Goal: Information Seeking & Learning: Learn about a topic

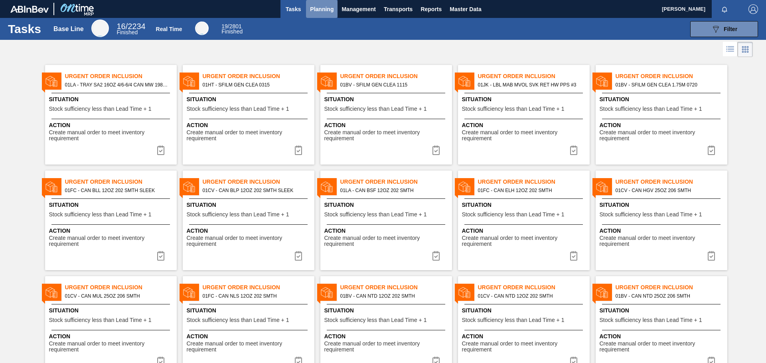
click at [324, 12] on span "Planning" at bounding box center [322, 9] width 24 height 10
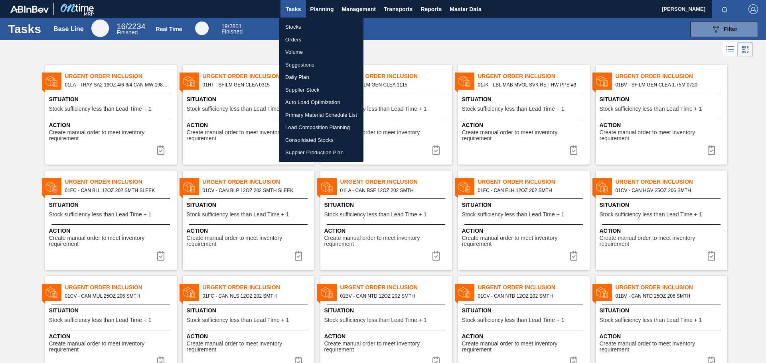
click at [360, 7] on div at bounding box center [383, 181] width 766 height 363
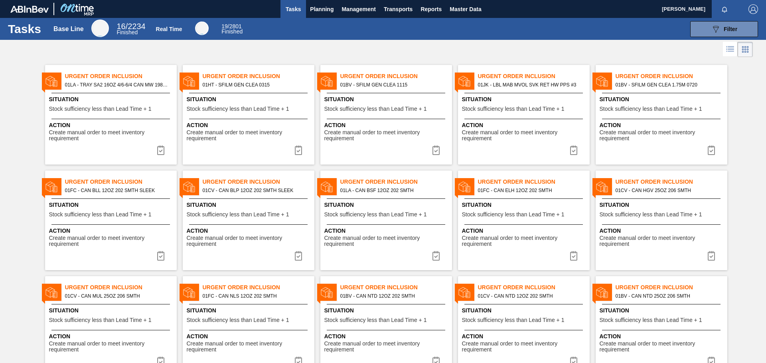
click at [359, 8] on span "Management" at bounding box center [358, 9] width 34 height 10
click at [398, 8] on div at bounding box center [383, 181] width 766 height 363
click at [398, 8] on span "Transports" at bounding box center [398, 9] width 29 height 10
click at [388, 28] on li "Load Composition" at bounding box center [403, 27] width 67 height 13
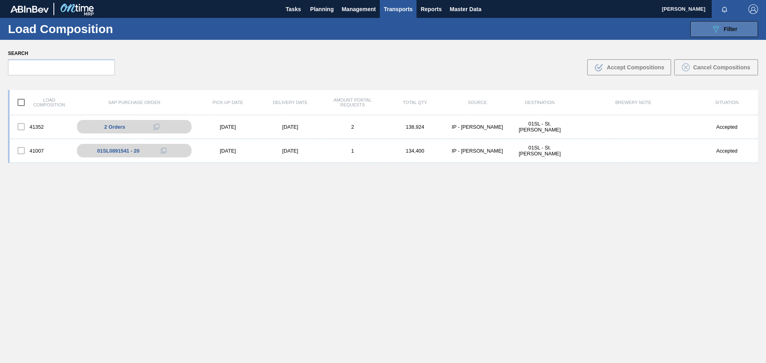
click at [724, 31] on span "Filter" at bounding box center [730, 29] width 14 height 6
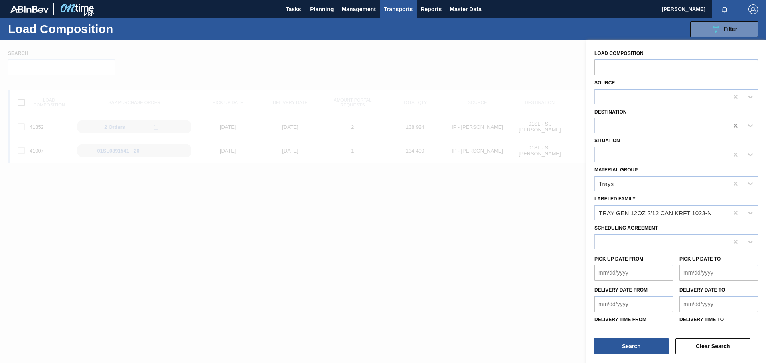
click at [731, 125] on icon at bounding box center [735, 126] width 8 height 8
click at [734, 214] on icon at bounding box center [735, 213] width 4 height 4
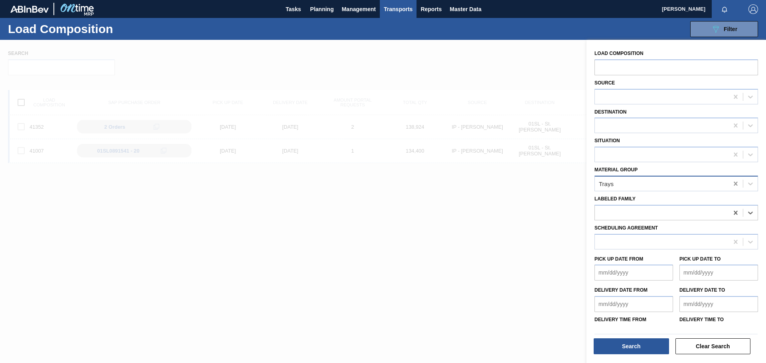
click at [732, 181] on icon at bounding box center [735, 184] width 8 height 8
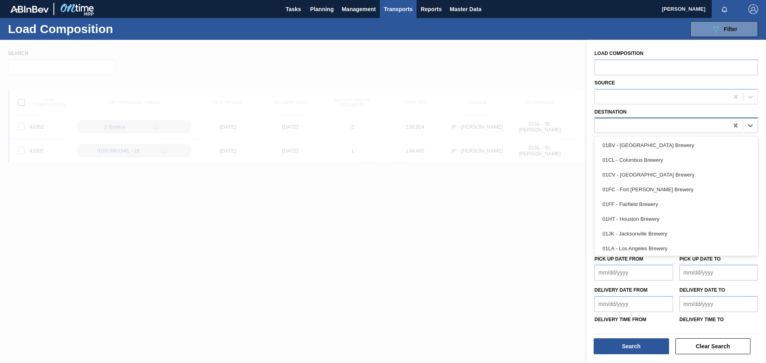
click at [624, 122] on div at bounding box center [661, 126] width 134 height 12
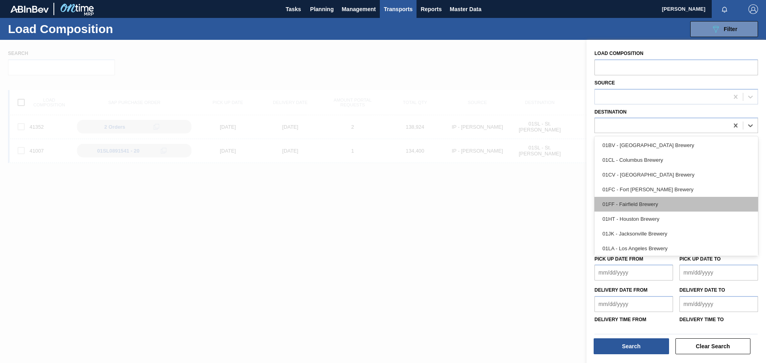
click at [708, 202] on div "01FF - Fairfield Brewery" at bounding box center [675, 204] width 163 height 15
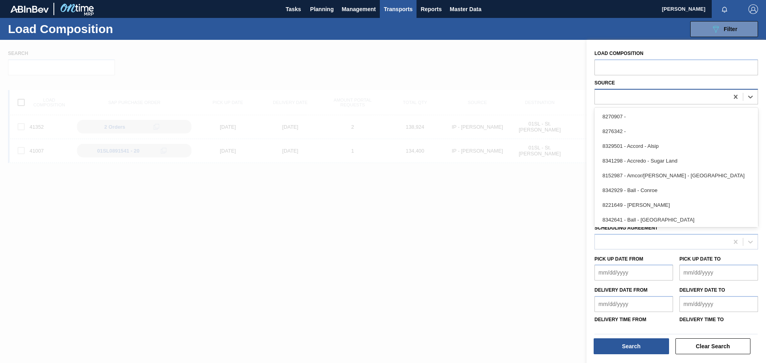
click at [652, 100] on div at bounding box center [661, 97] width 134 height 12
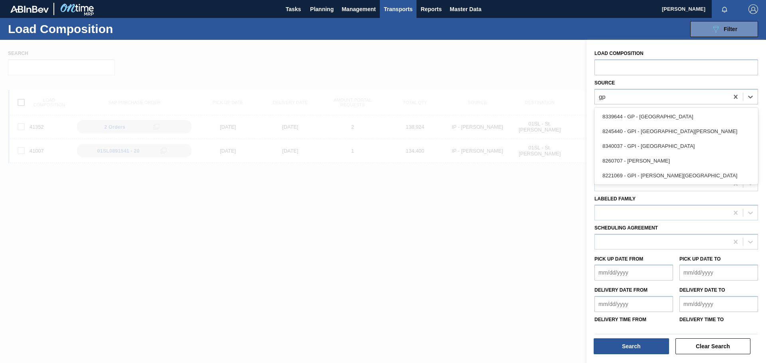
type input "gpi"
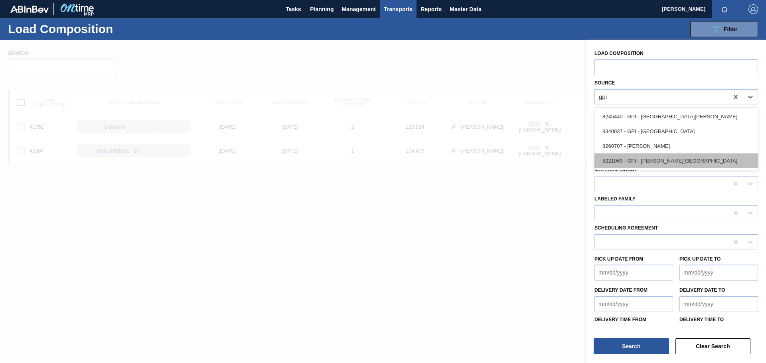
click at [659, 160] on div "8221069 - GPI - [PERSON_NAME][GEOGRAPHIC_DATA]" at bounding box center [675, 161] width 163 height 15
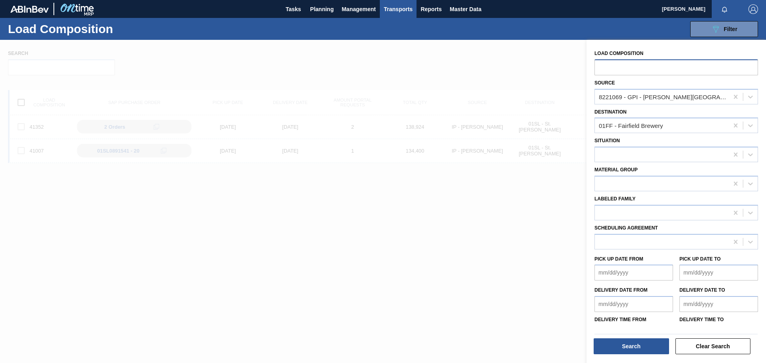
click at [702, 67] on input "text" at bounding box center [675, 66] width 163 height 15
type input "41341"
click at [645, 349] on button "Search" at bounding box center [630, 346] width 75 height 16
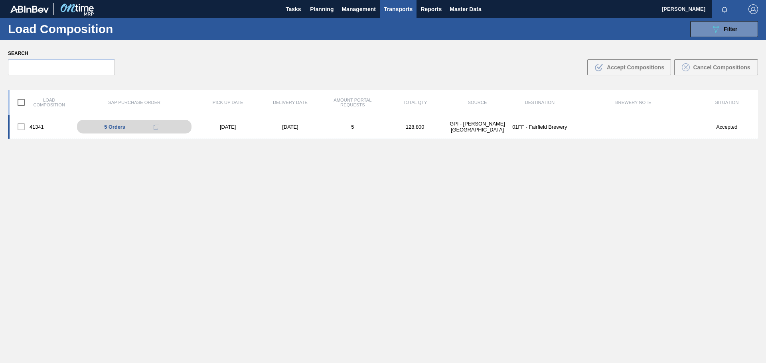
click at [209, 131] on div "41341 5 Orders 01FF0661841 - 11 01FF0661842 - 130 01FF0661843 - 16 01FF0661844 …" at bounding box center [383, 127] width 750 height 24
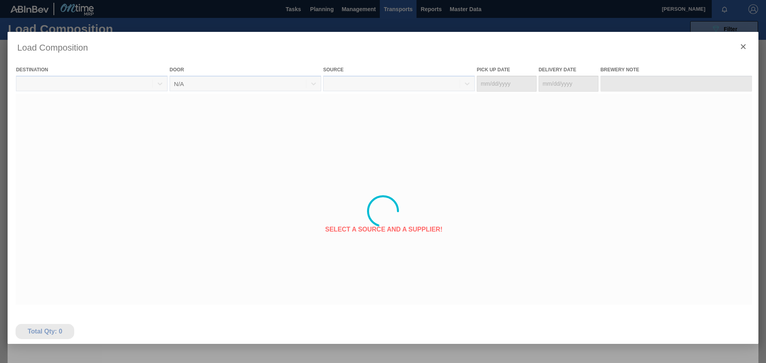
type Date "[DATE]"
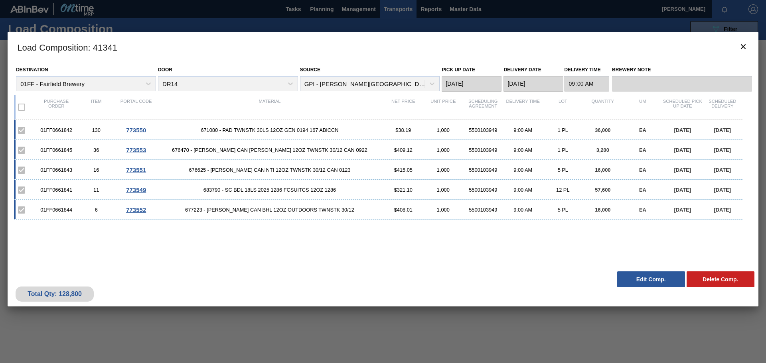
click at [138, 129] on span "773550" at bounding box center [136, 130] width 20 height 7
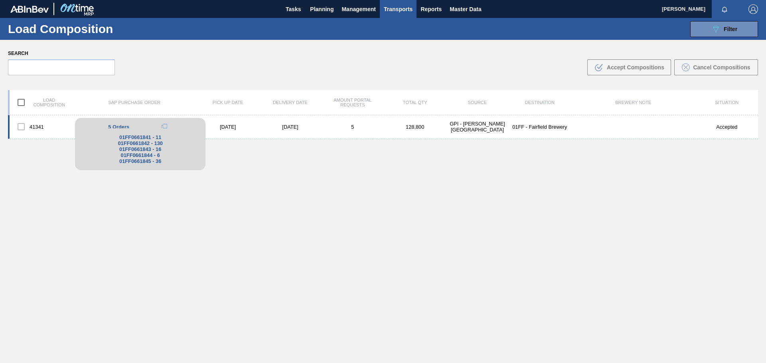
click at [138, 129] on div "01FF0661841 - 11 01FF0661842 - 130 01FF0661843 - 16 01FF0661844 - 6 01FF0661845…" at bounding box center [140, 149] width 130 height 42
click at [165, 126] on icon at bounding box center [164, 127] width 6 height 6
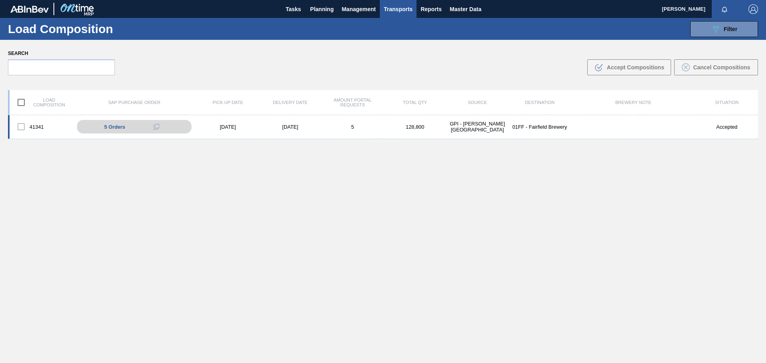
click at [275, 133] on div "41341 5 Orders 01FF0661841 - 11 01FF0661842 - 130 01FF0661843 - 16 01FF0661844 …" at bounding box center [383, 127] width 750 height 24
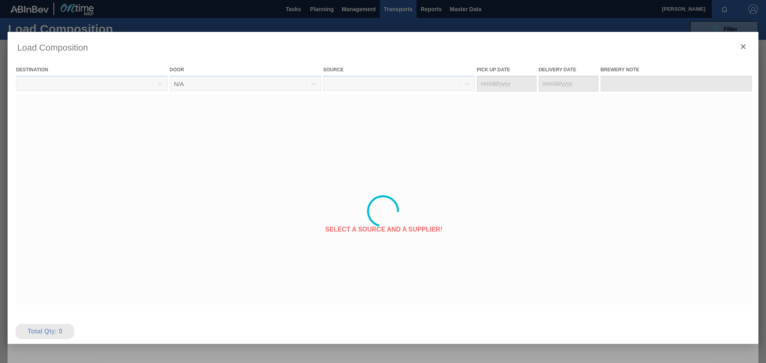
type Date "[DATE]"
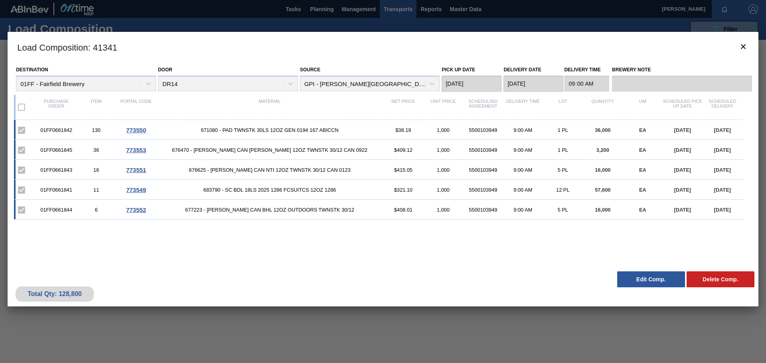
click at [132, 151] on span "773553" at bounding box center [136, 150] width 20 height 7
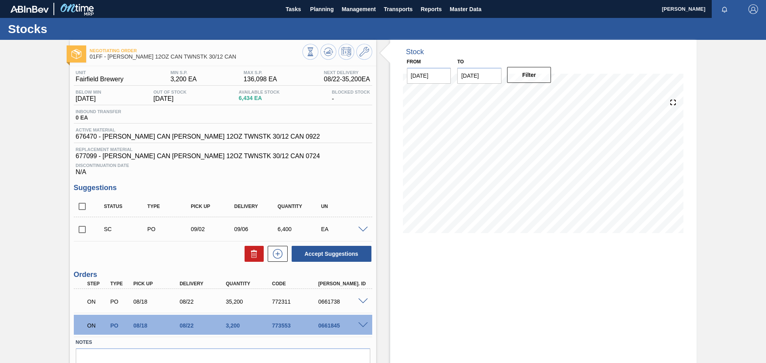
click at [358, 301] on span at bounding box center [363, 302] width 10 height 6
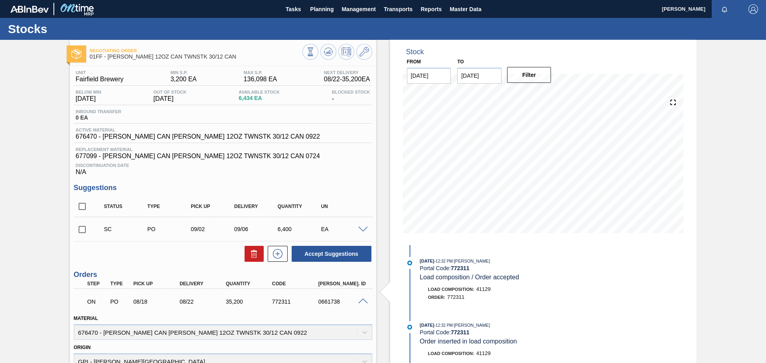
click at [355, 303] on div "0661738" at bounding box center [342, 302] width 52 height 6
click at [363, 299] on span at bounding box center [363, 302] width 10 height 6
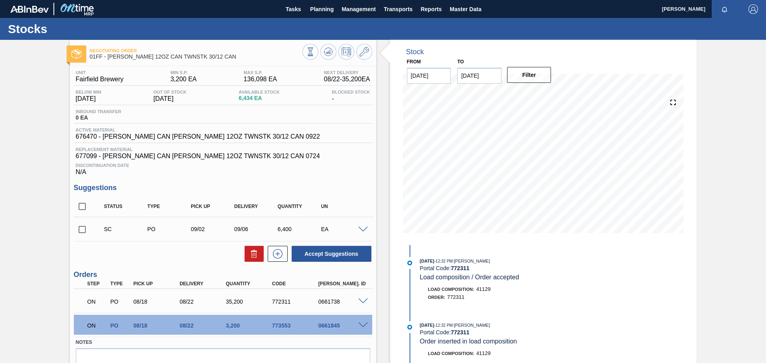
click at [361, 325] on span at bounding box center [363, 326] width 10 height 6
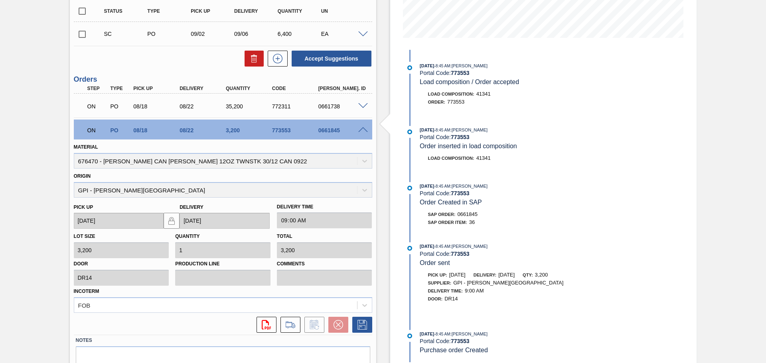
scroll to position [186, 0]
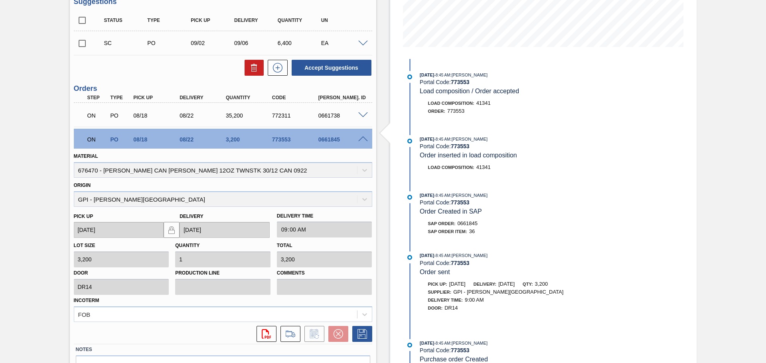
click at [360, 113] on span at bounding box center [363, 115] width 10 height 6
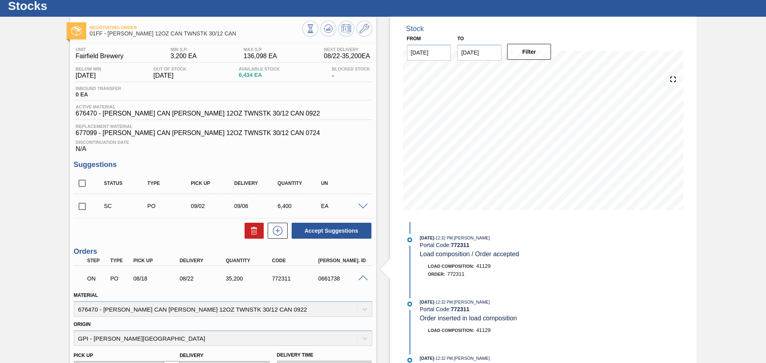
scroll to position [20, 0]
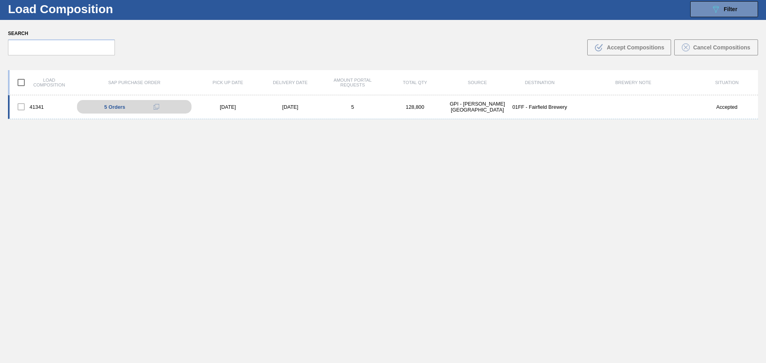
click at [45, 106] on div "41341" at bounding box center [41, 106] width 62 height 17
click at [201, 111] on div "41341 5 Orders 01FF0661841 - 11 01FF0661842 - 130 01FF0661843 - 16 01FF0661844 …" at bounding box center [383, 107] width 750 height 24
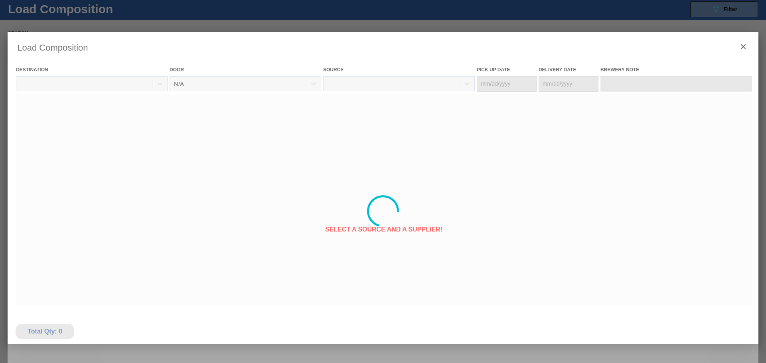
type Date "[DATE]"
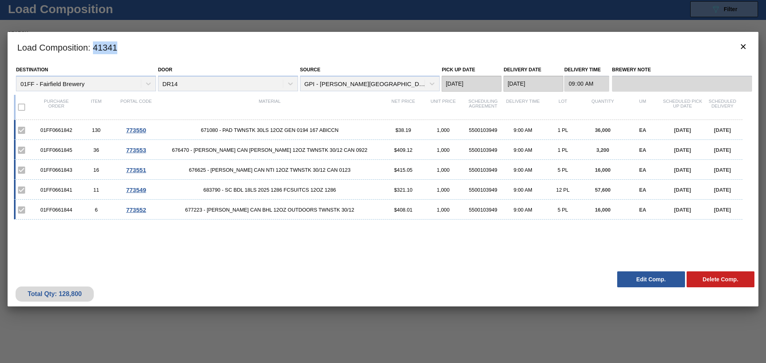
drag, startPoint x: 116, startPoint y: 47, endPoint x: 87, endPoint y: 4, distance: 53.1
click at [92, 47] on h3 "Load Composition : 41341" at bounding box center [383, 47] width 750 height 30
copy h3 "41341"
click at [297, 335] on div "Load Composition : 41341 Destination 01FF - Fairfield Brewery Door DR14 Source …" at bounding box center [383, 211] width 750 height 359
click at [140, 149] on span "773553" at bounding box center [136, 150] width 20 height 7
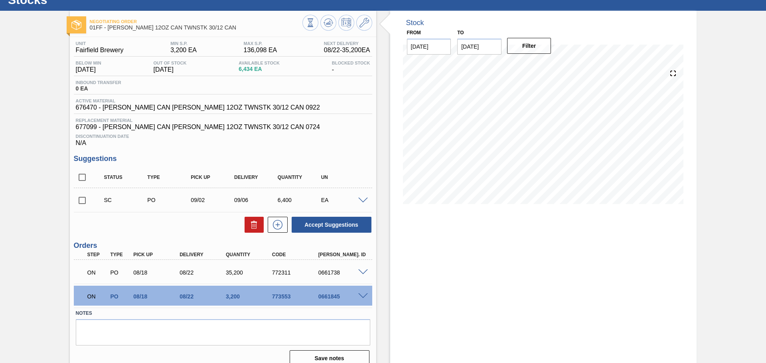
scroll to position [39, 0]
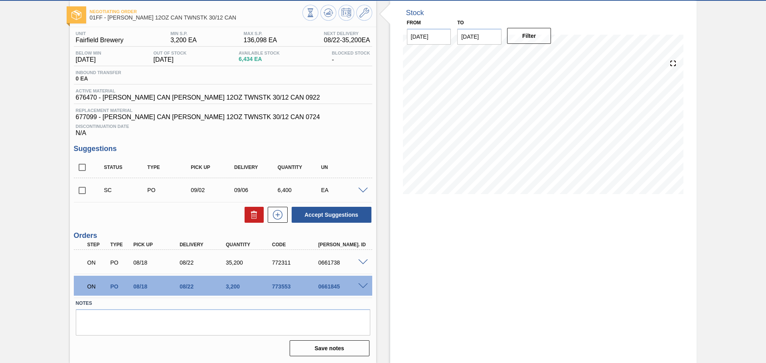
click at [360, 261] on span at bounding box center [363, 263] width 10 height 6
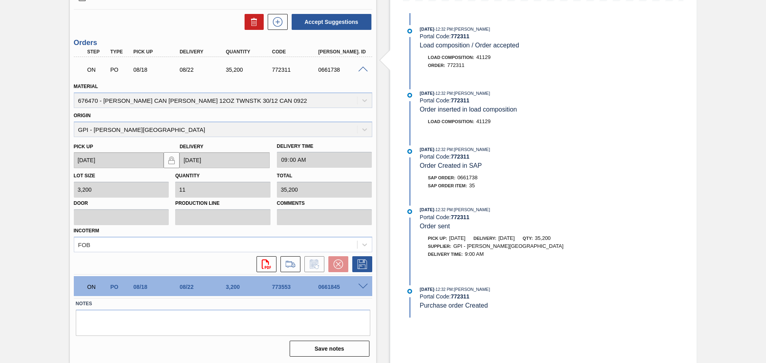
scroll to position [232, 0]
click at [362, 286] on span at bounding box center [363, 286] width 10 height 6
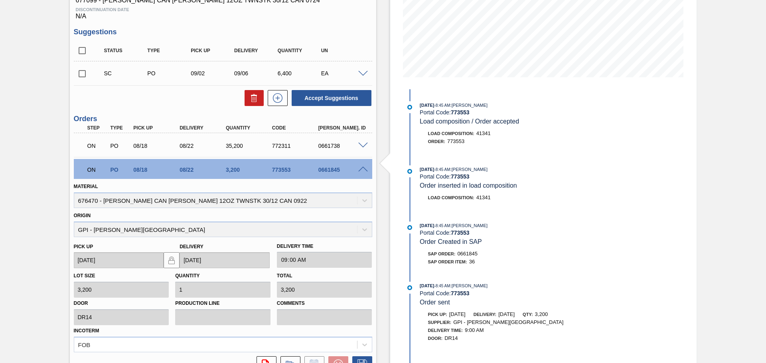
scroll to position [153, 0]
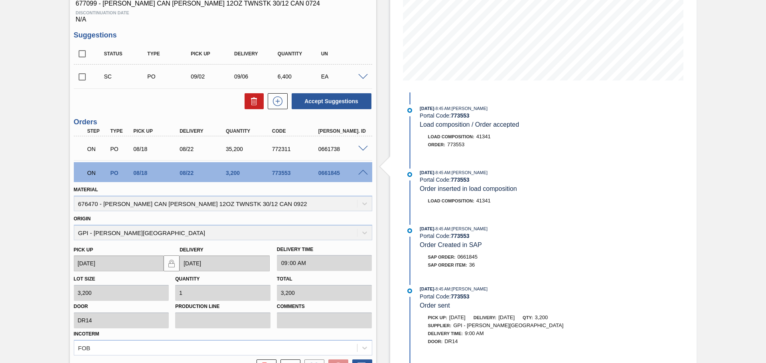
click at [362, 172] on span at bounding box center [363, 173] width 10 height 6
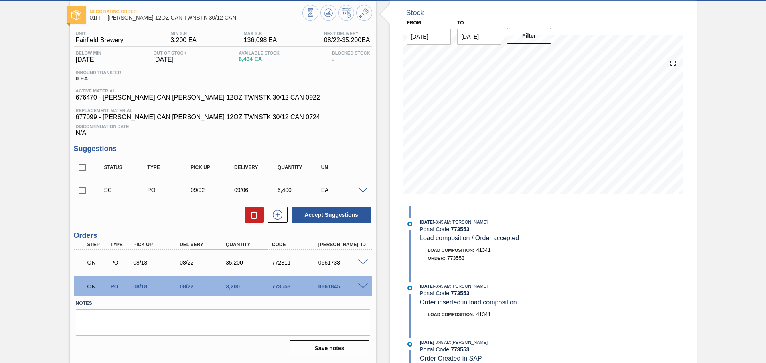
scroll to position [39, 0]
click at [362, 261] on span at bounding box center [363, 263] width 10 height 6
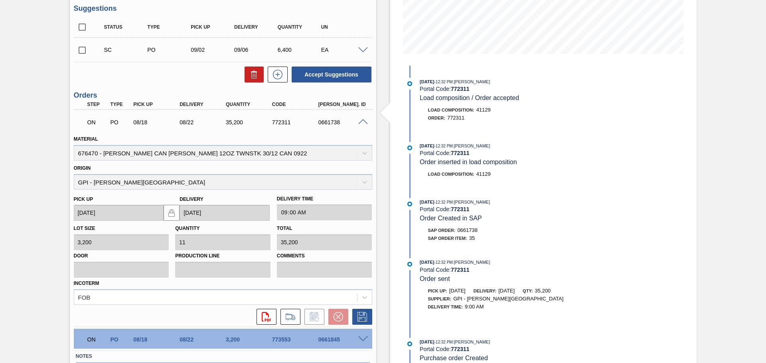
scroll to position [232, 0]
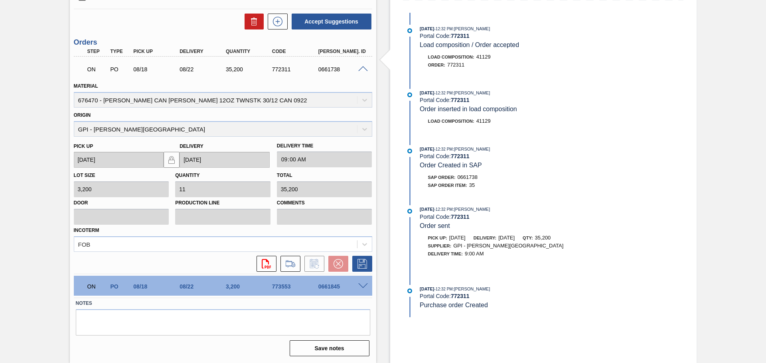
click at [359, 287] on span at bounding box center [363, 286] width 10 height 6
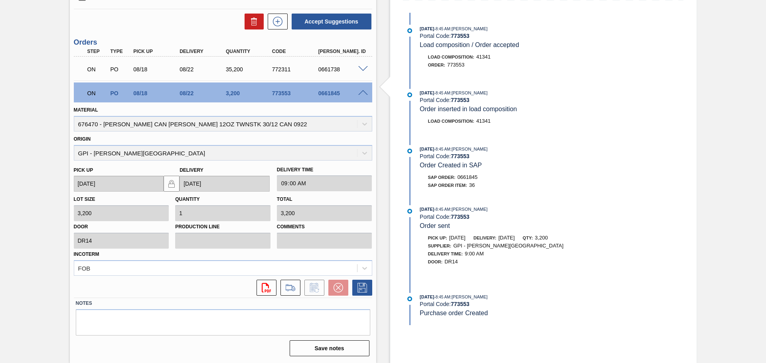
click at [362, 67] on span at bounding box center [363, 69] width 10 height 6
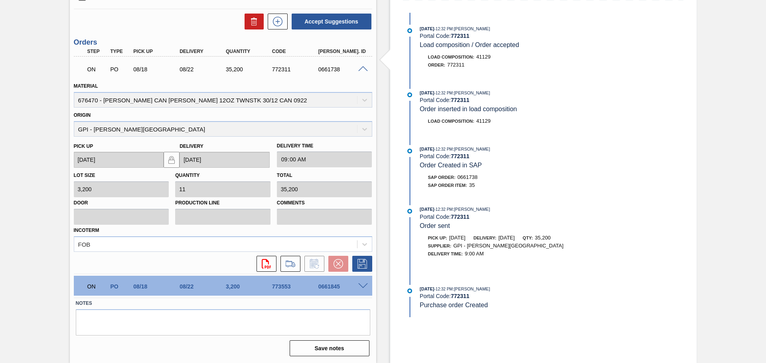
click at [361, 68] on span at bounding box center [363, 69] width 10 height 6
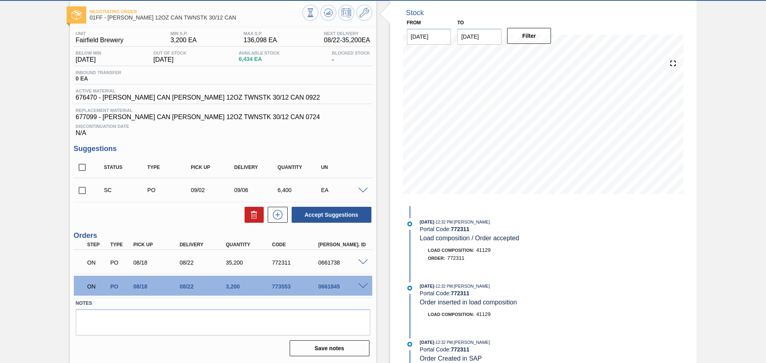
scroll to position [0, 0]
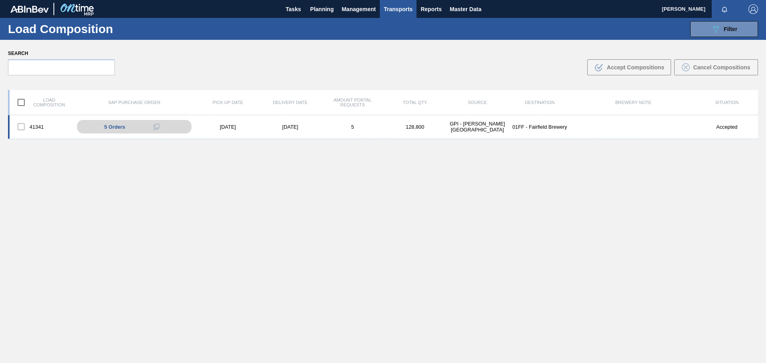
click at [35, 129] on div "41341" at bounding box center [41, 126] width 62 height 17
click at [214, 124] on div "[DATE]" at bounding box center [228, 127] width 62 height 6
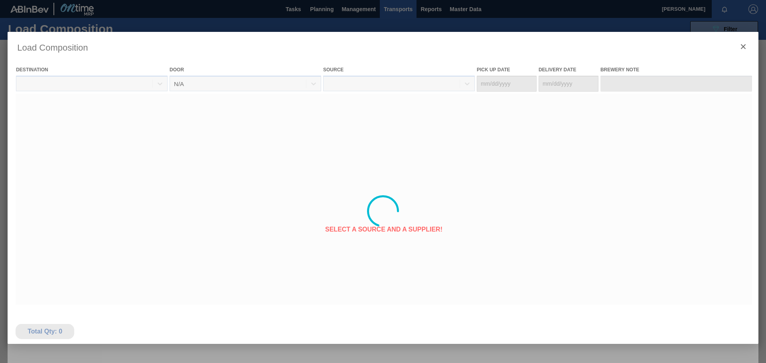
type Date "[DATE]"
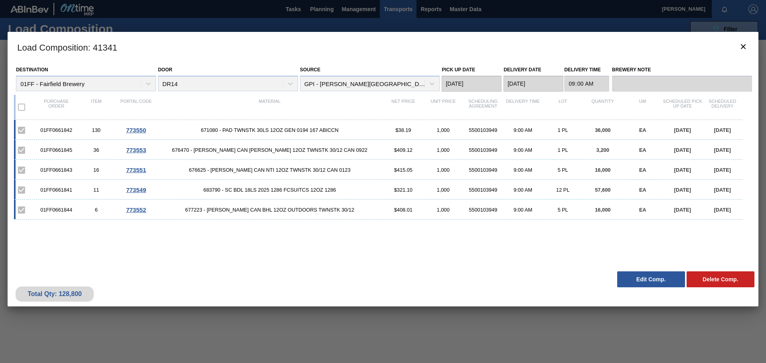
click at [75, 187] on div "01FF0661841 11 773549 683790 - SC BDL 18LS 2025 1286 FCSUITCS 12OZ 1286 $321.10…" at bounding box center [378, 190] width 728 height 20
click at [132, 190] on span "773549" at bounding box center [136, 190] width 20 height 7
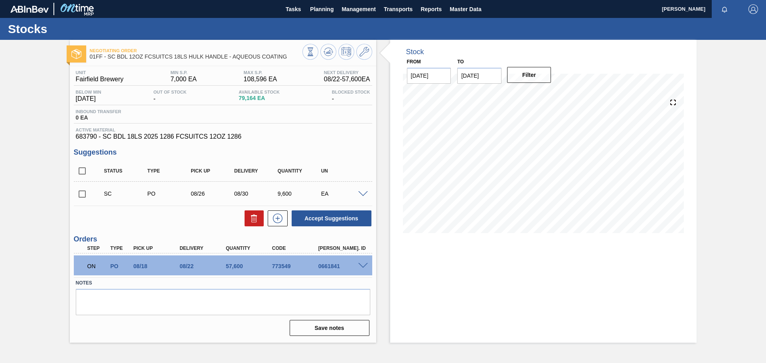
click at [362, 264] on span at bounding box center [363, 266] width 10 height 6
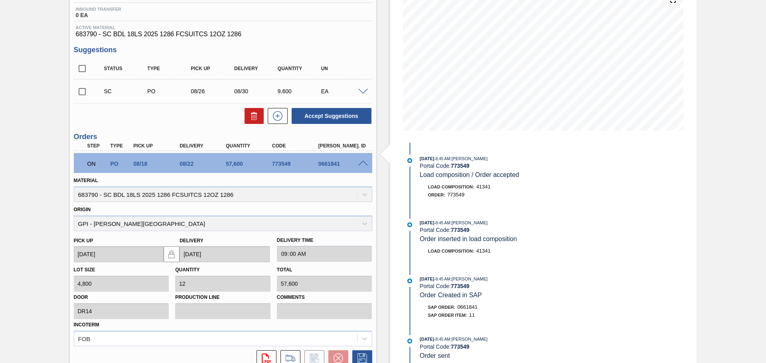
scroll to position [133, 0]
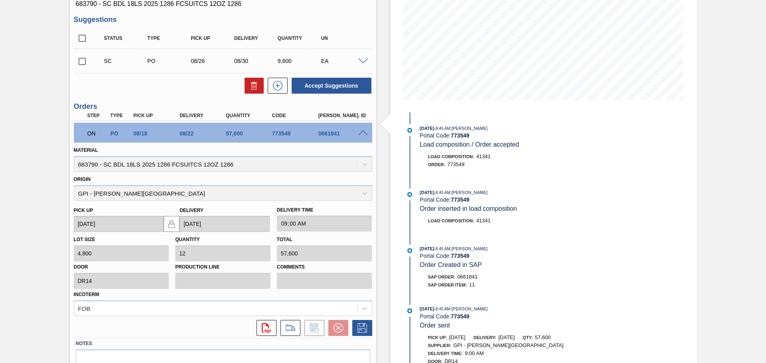
click at [362, 135] on span at bounding box center [363, 133] width 10 height 6
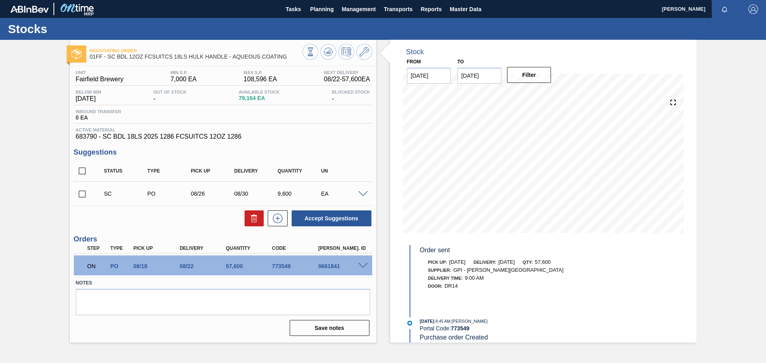
scroll to position [215, 0]
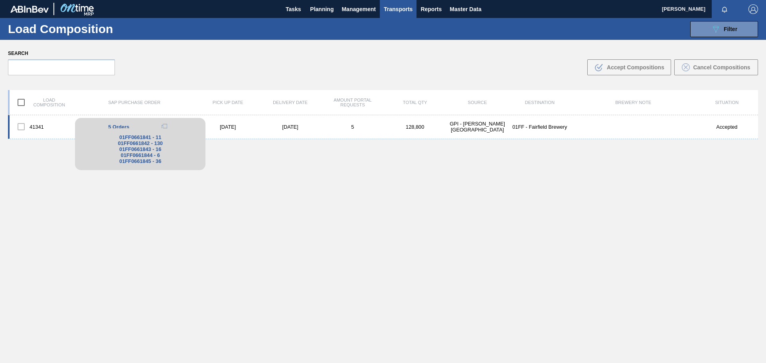
click at [124, 128] on span "5 Orders" at bounding box center [118, 127] width 21 height 6
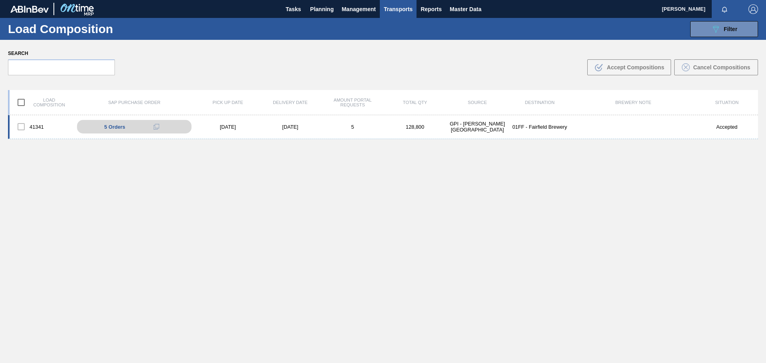
click at [55, 128] on div "41341" at bounding box center [41, 126] width 62 height 17
click at [341, 128] on div "5" at bounding box center [352, 127] width 62 height 6
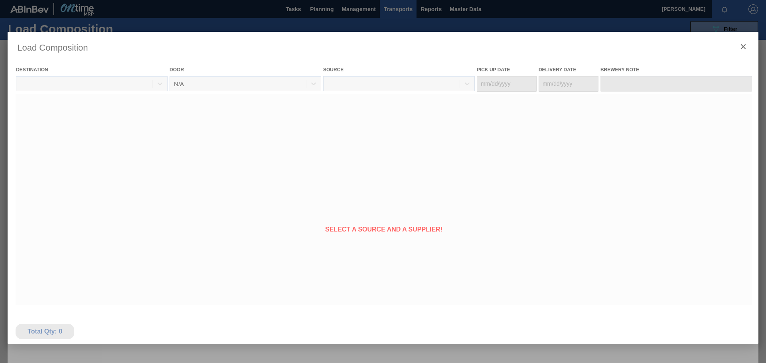
type Date "[DATE]"
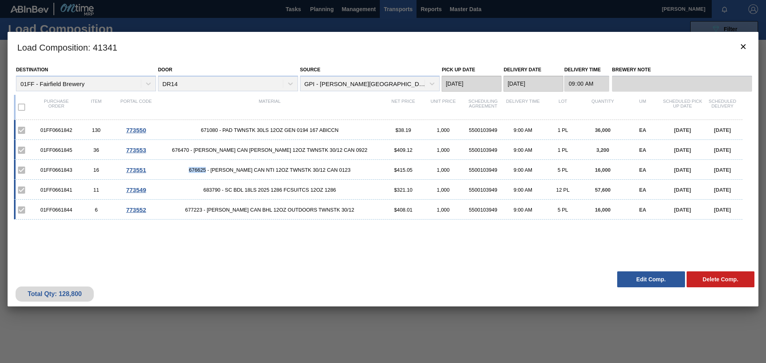
drag, startPoint x: 201, startPoint y: 173, endPoint x: 219, endPoint y: 173, distance: 18.3
click at [219, 173] on div "01FF0661843 16 773551 676625 - [PERSON_NAME] CAN NTI 12OZ TWNSTK 30/12 CAN 0123…" at bounding box center [378, 170] width 728 height 20
copy span "676625"
click at [202, 324] on div "Load Composition : 41341 Destination 01FF - Fairfield Brewery Door DR14 Source …" at bounding box center [383, 211] width 750 height 359
click at [743, 46] on icon "botão de ícone" at bounding box center [742, 46] width 5 height 5
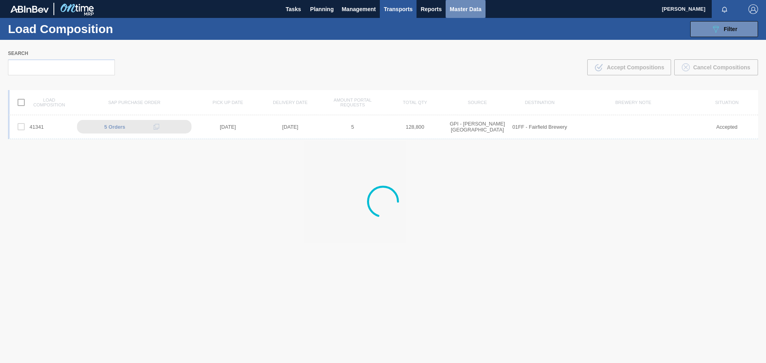
click at [464, 12] on span "Master Data" at bounding box center [464, 9] width 31 height 10
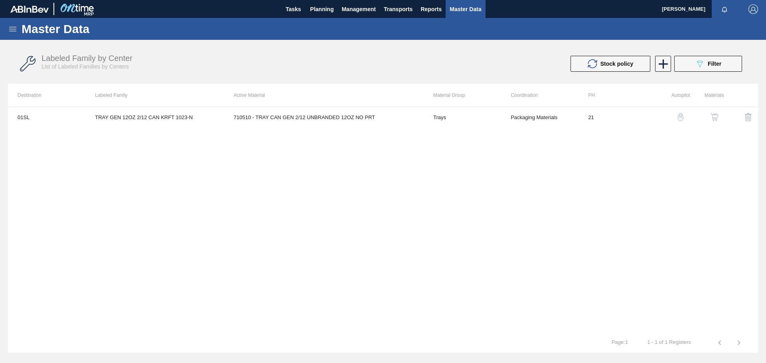
click at [13, 27] on icon at bounding box center [12, 29] width 7 height 5
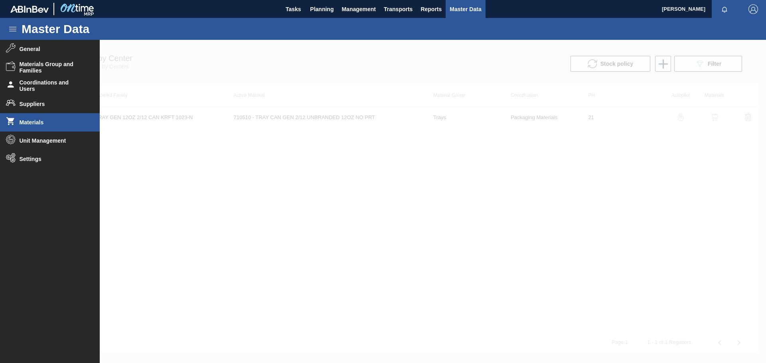
click at [48, 121] on span "Materials" at bounding box center [53, 122] width 66 height 6
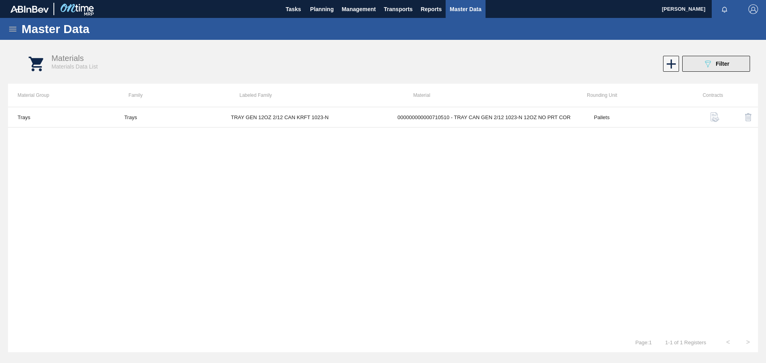
click at [736, 59] on button "089F7B8B-B2A5-4AFE-B5C0-19BA573D28AC Filter" at bounding box center [716, 64] width 68 height 16
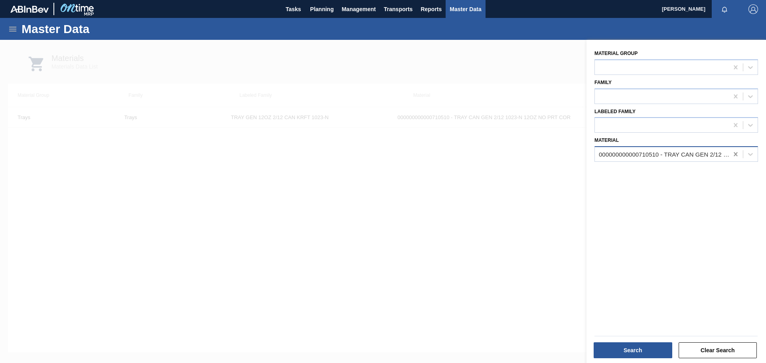
click at [735, 154] on icon at bounding box center [735, 154] width 4 height 4
paste input "676625"
type input "676625"
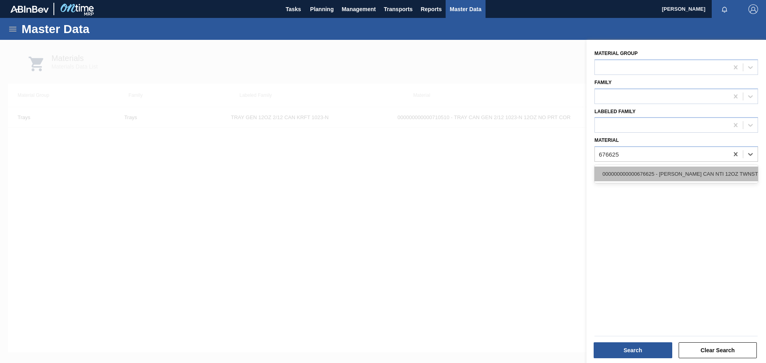
click at [646, 176] on div "000000000000676625 - [PERSON_NAME] CAN NTI 12OZ TWNSTK 30/12 CAN 0123" at bounding box center [675, 174] width 163 height 15
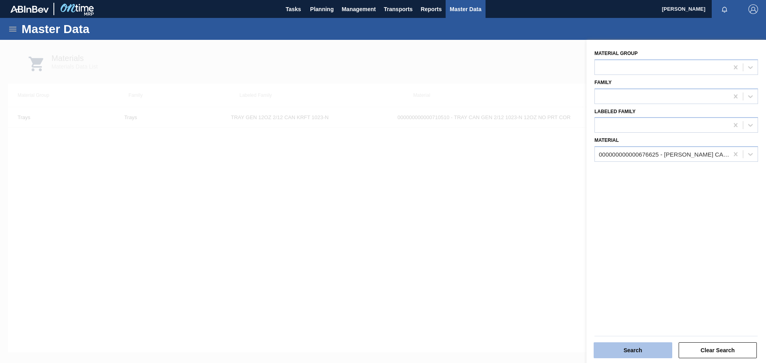
click at [637, 353] on button "Search" at bounding box center [632, 350] width 79 height 16
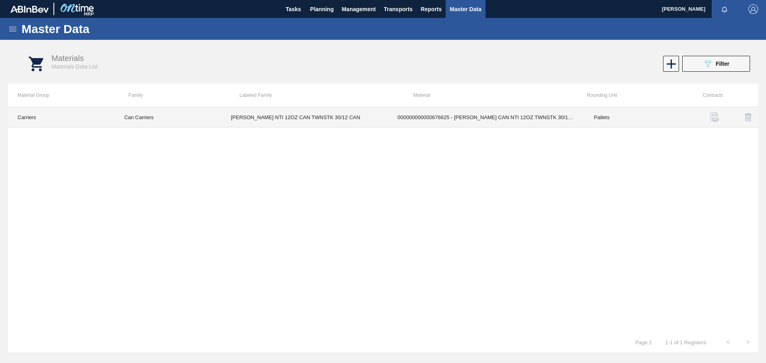
click at [428, 123] on td "000000000000676625 - [PERSON_NAME] CAN NTI 12OZ TWNSTK 30/12 CAN 0123" at bounding box center [486, 117] width 197 height 20
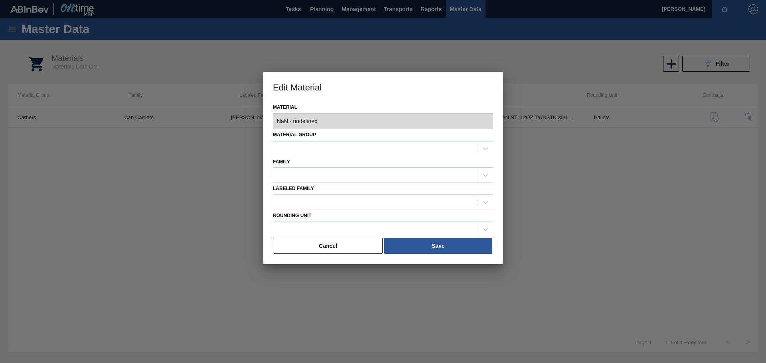
type input "676625 - 000000000000676625 - [PERSON_NAME] CAN NTI 12OZ TWNSTK 30/12 CAN 0123"
click at [287, 251] on button "Cancel" at bounding box center [328, 246] width 109 height 16
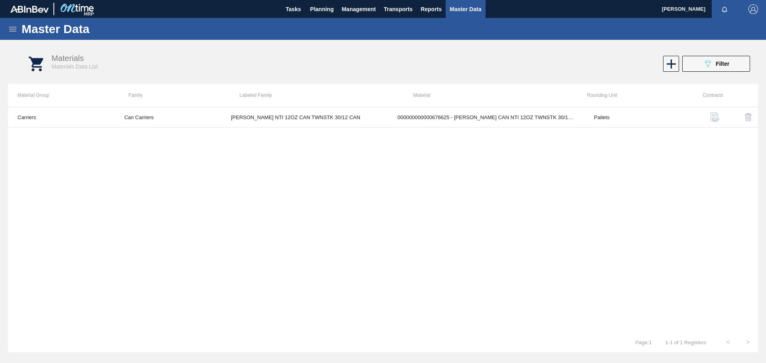
click at [10, 33] on icon at bounding box center [13, 29] width 10 height 10
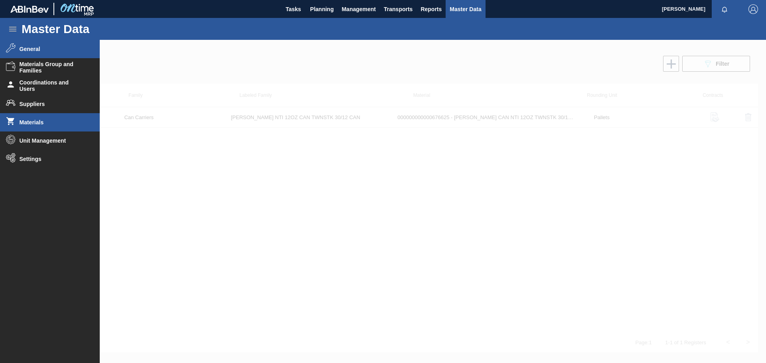
click at [16, 52] on li "General" at bounding box center [50, 49] width 100 height 18
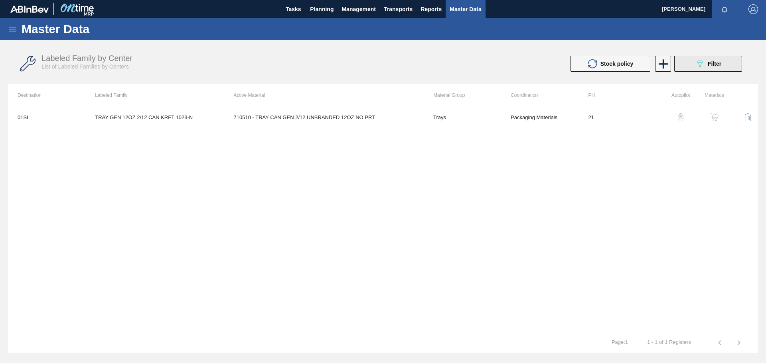
click at [707, 68] on button "089F7B8B-B2A5-4AFE-B5C0-19BA573D28AC Filter" at bounding box center [708, 64] width 68 height 16
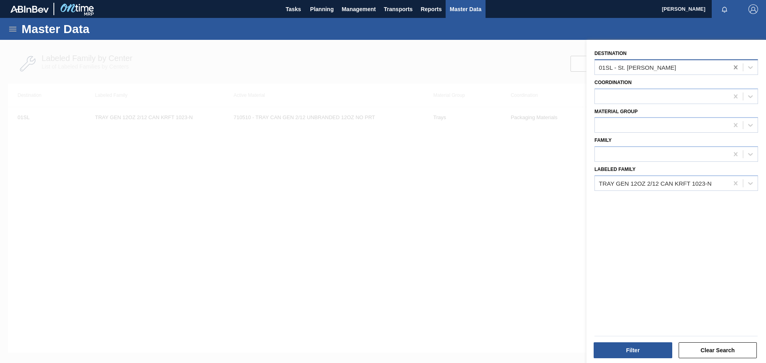
click at [736, 67] on icon at bounding box center [735, 67] width 8 height 8
click at [685, 68] on div at bounding box center [661, 67] width 134 height 12
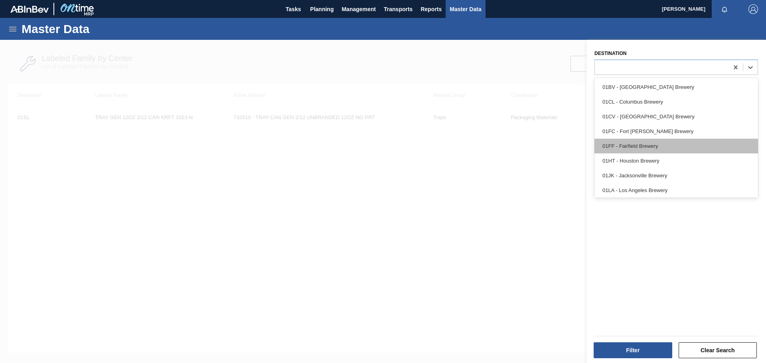
click at [669, 146] on div "01FF - Fairfield Brewery" at bounding box center [675, 146] width 163 height 15
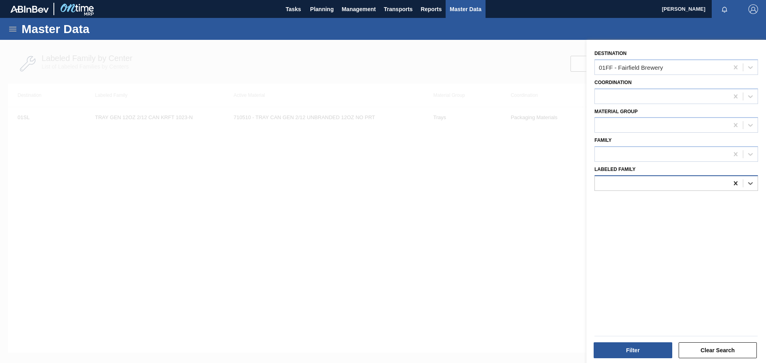
click at [731, 183] on icon at bounding box center [735, 183] width 8 height 8
click at [612, 156] on div at bounding box center [661, 155] width 134 height 12
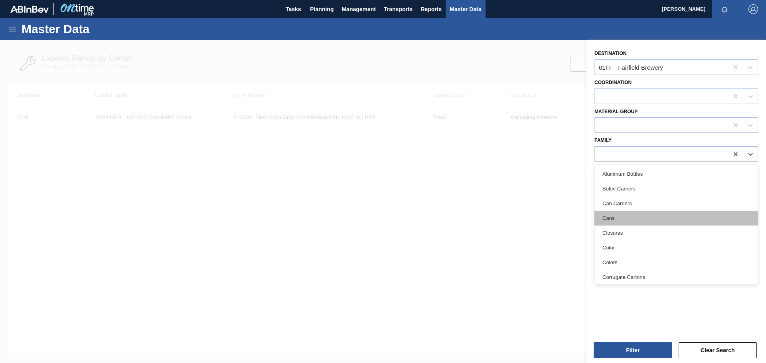
click at [628, 219] on div "Cans" at bounding box center [675, 218] width 163 height 15
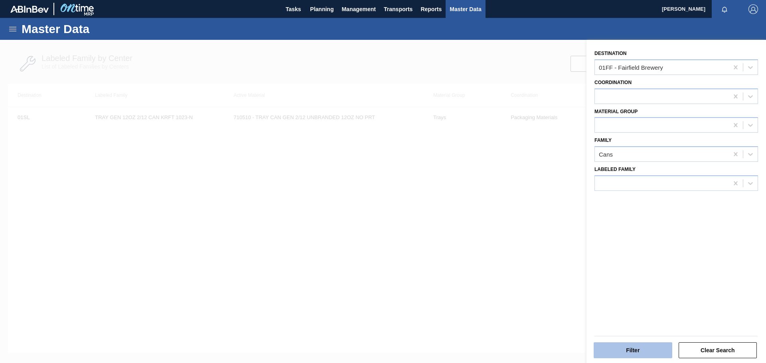
click at [619, 355] on button "Filter" at bounding box center [632, 350] width 79 height 16
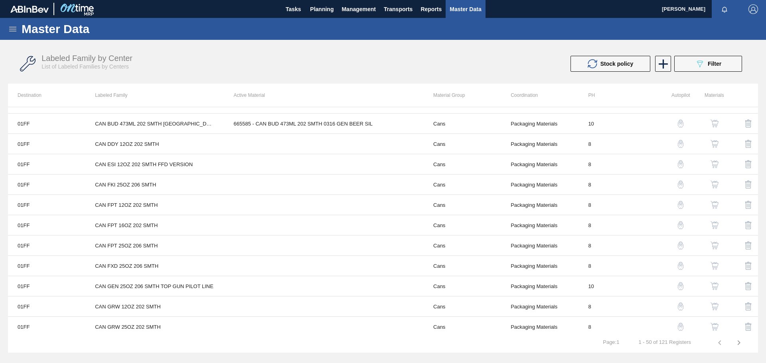
scroll to position [425, 0]
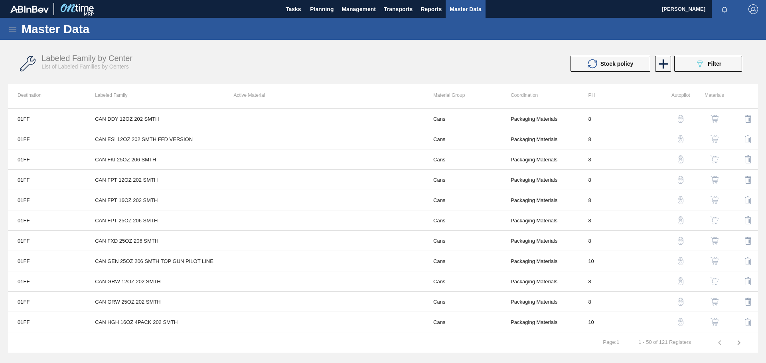
click at [738, 343] on icon "button" at bounding box center [739, 343] width 10 height 10
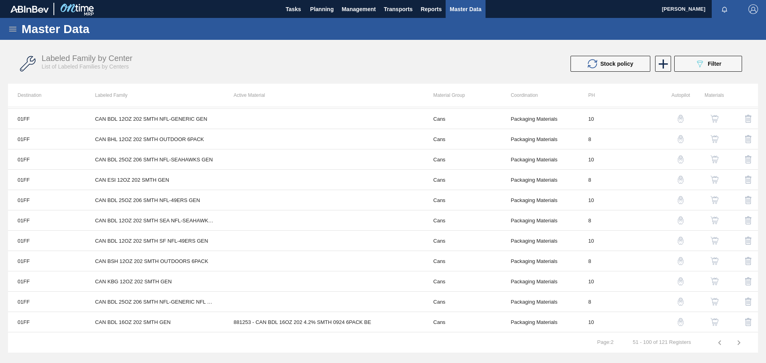
click at [739, 336] on button "button" at bounding box center [738, 342] width 19 height 19
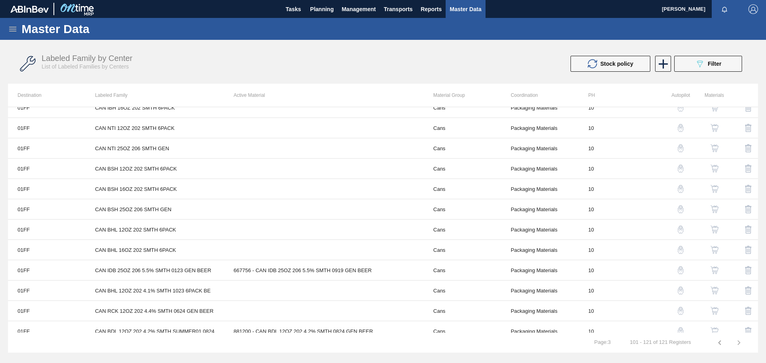
scroll to position [0, 0]
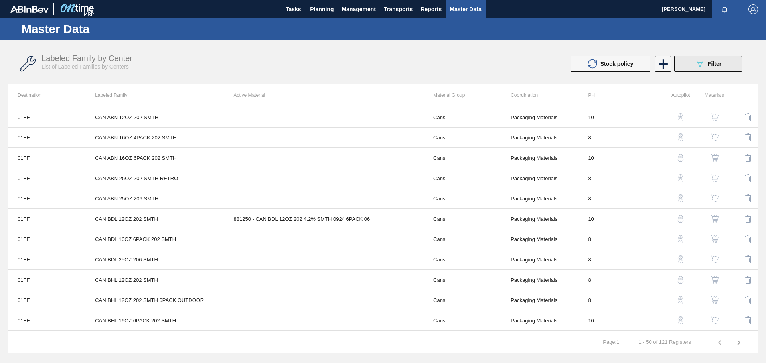
click at [717, 63] on span "Filter" at bounding box center [714, 64] width 14 height 6
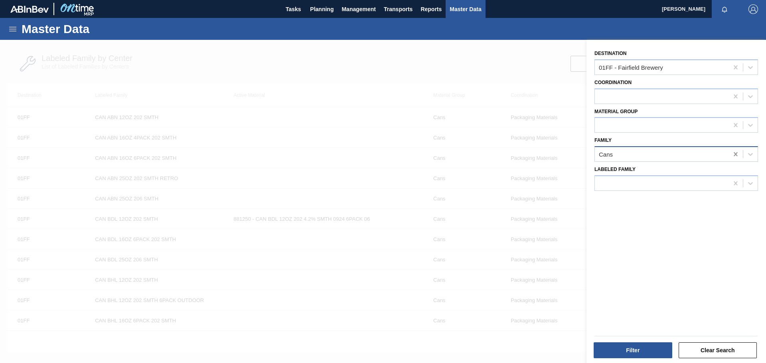
click at [733, 155] on icon at bounding box center [735, 154] width 4 height 4
click at [702, 157] on div at bounding box center [661, 155] width 134 height 12
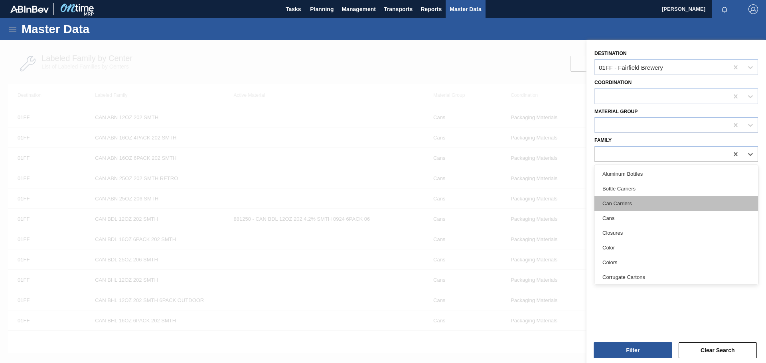
click at [634, 207] on div "Can Carriers" at bounding box center [675, 203] width 163 height 15
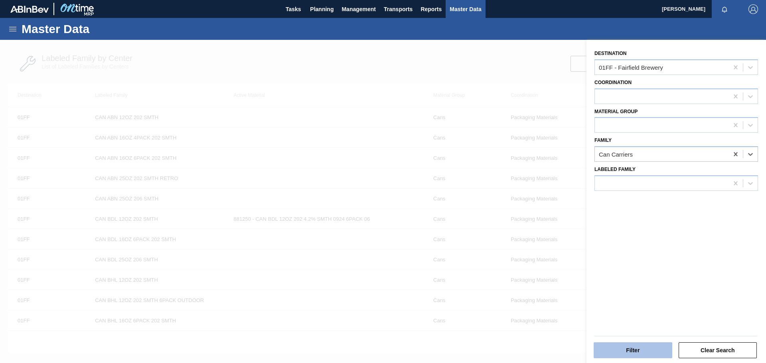
click at [655, 347] on button "Filter" at bounding box center [632, 350] width 79 height 16
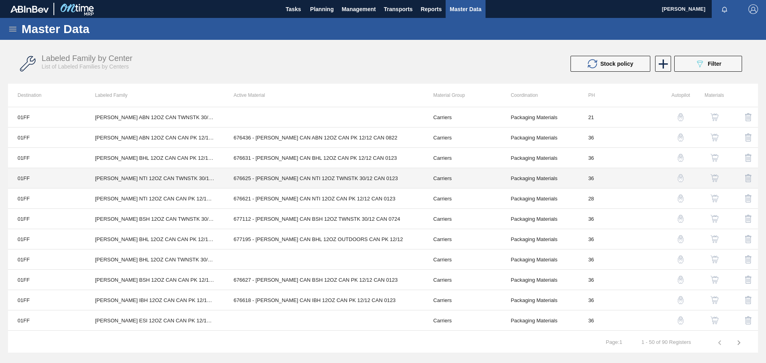
click at [209, 175] on td "[PERSON_NAME] NTI 12OZ CAN TWNSTK 30/12 CAN" at bounding box center [154, 178] width 138 height 20
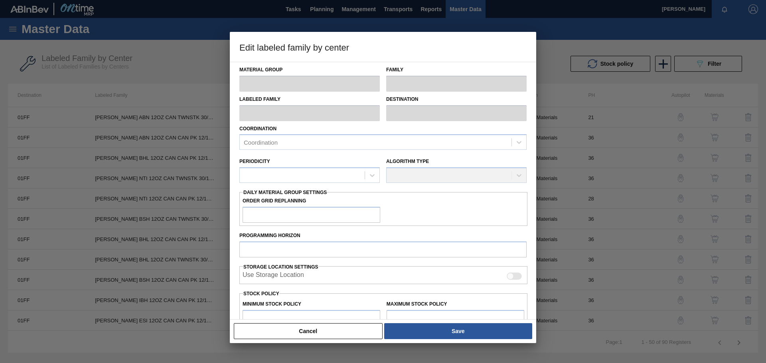
type input "Carriers"
type input "Can Carriers"
type input "[PERSON_NAME] NTI 12OZ CAN TWNSTK 30/12 CAN"
type input "01FF - Fairfield Brewery"
type input "36"
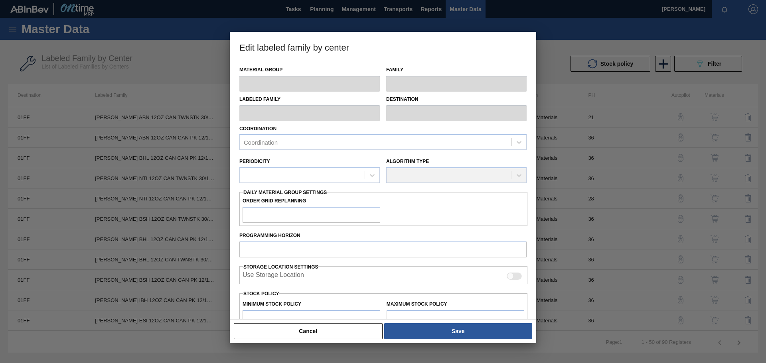
type input "3,200"
type input "46,653"
type input "3"
type input "4,504"
checkbox input "true"
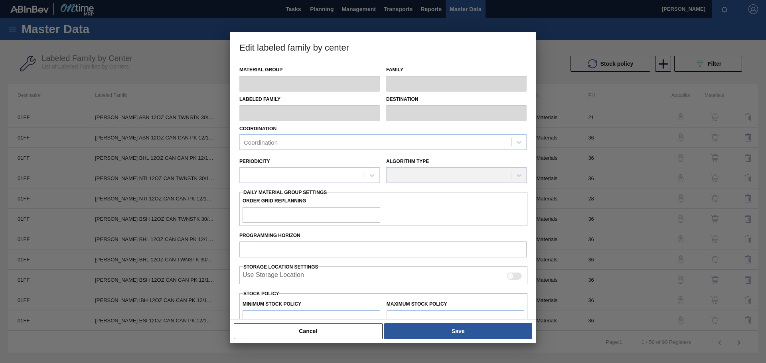
checkbox input "true"
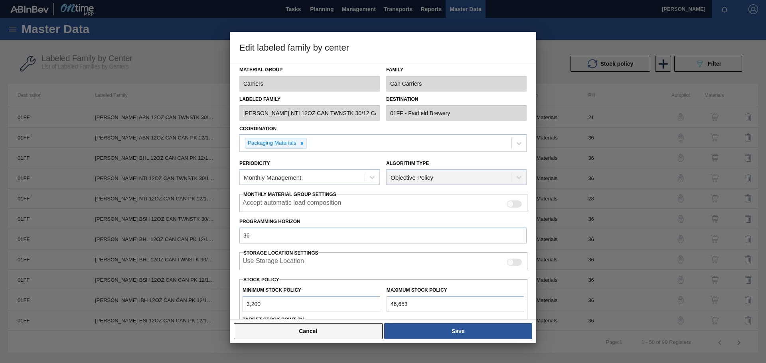
click at [266, 334] on button "Cancel" at bounding box center [308, 331] width 149 height 16
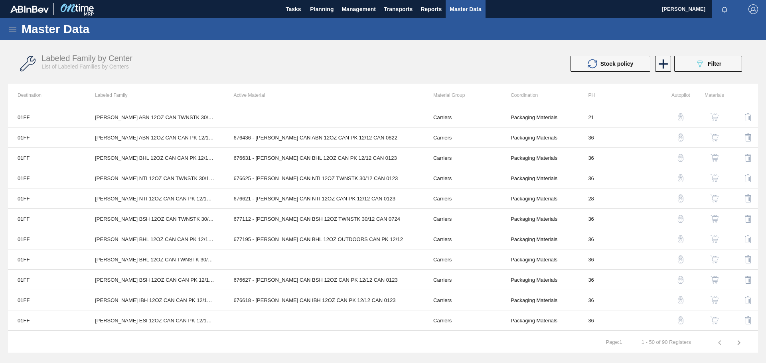
click at [712, 179] on img "button" at bounding box center [714, 178] width 8 height 8
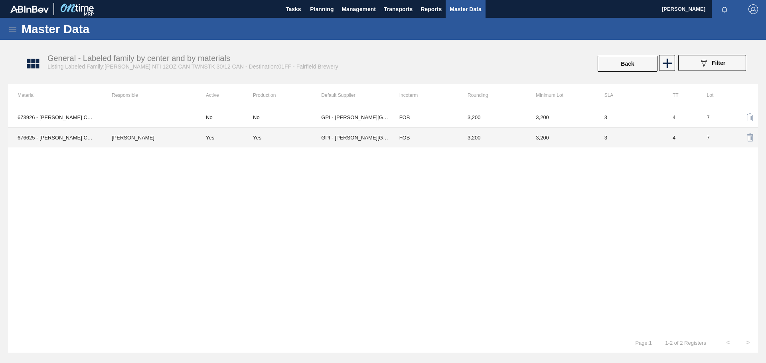
click at [428, 143] on td "FOB" at bounding box center [424, 138] width 68 height 20
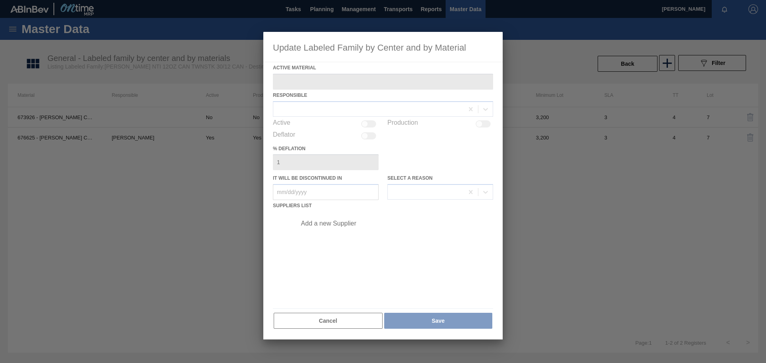
type Material "676625 - [PERSON_NAME] CAN NTI 12OZ TWNSTK 30/12 CAN 0123"
checkbox input "true"
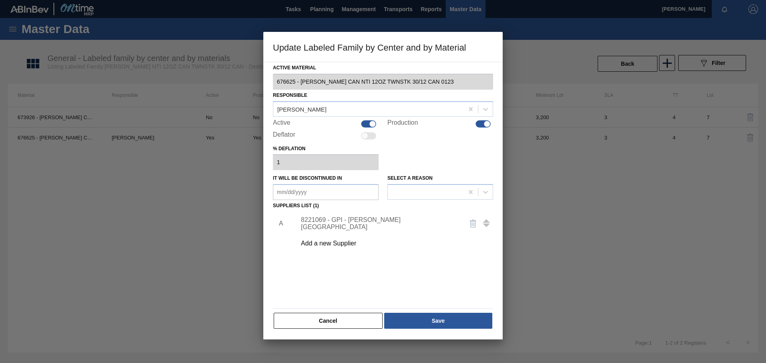
click at [390, 228] on div "8221069 - GPI - [PERSON_NAME][GEOGRAPHIC_DATA]" at bounding box center [391, 224] width 201 height 20
click at [338, 222] on div "8221069 - GPI - [PERSON_NAME][GEOGRAPHIC_DATA]" at bounding box center [379, 223] width 156 height 14
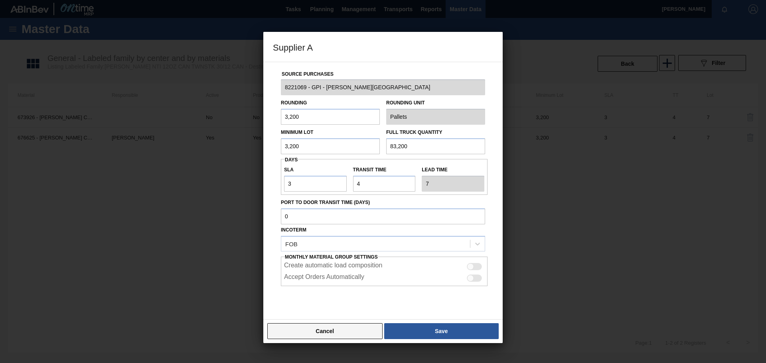
click at [280, 331] on button "Cancel" at bounding box center [324, 331] width 115 height 16
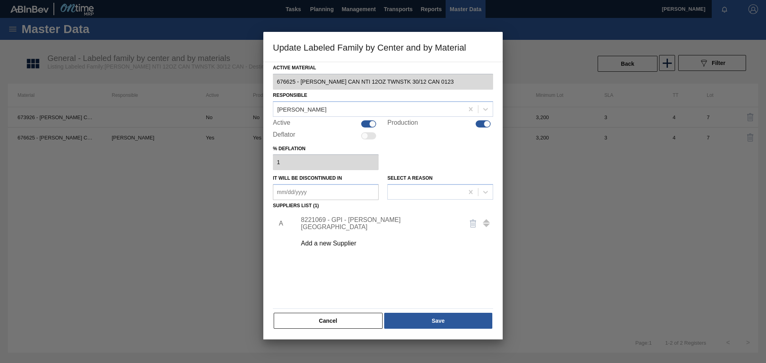
click at [331, 224] on div "8221069 - GPI - [PERSON_NAME][GEOGRAPHIC_DATA]" at bounding box center [379, 223] width 156 height 14
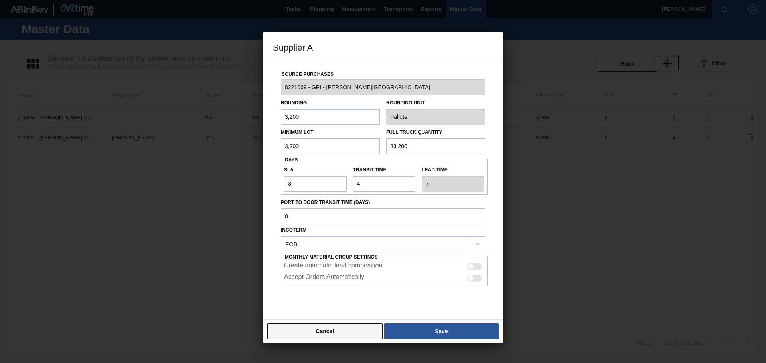
click at [293, 334] on button "Cancel" at bounding box center [324, 331] width 115 height 16
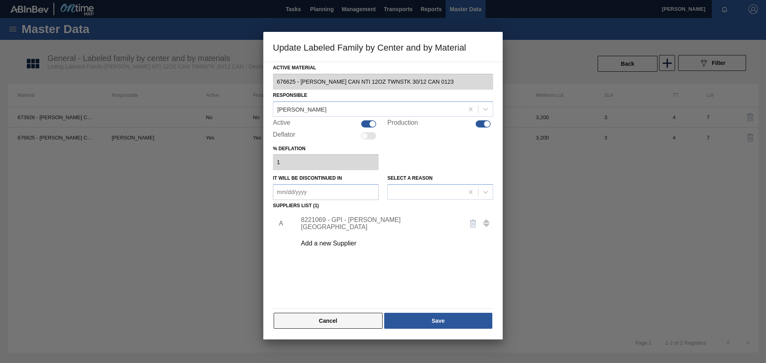
click at [303, 323] on button "Cancel" at bounding box center [328, 321] width 109 height 16
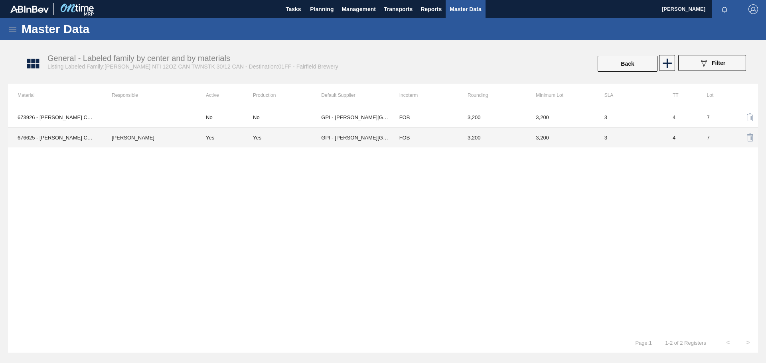
click at [181, 140] on td "[PERSON_NAME]" at bounding box center [149, 138] width 94 height 20
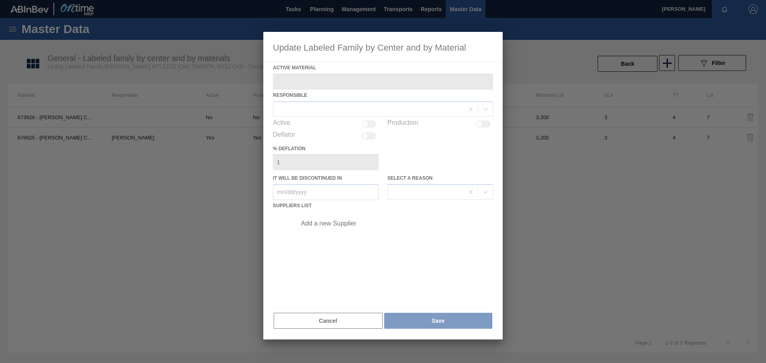
type Material "676625 - [PERSON_NAME] CAN NTI 12OZ TWNSTK 30/12 CAN 0123"
checkbox input "true"
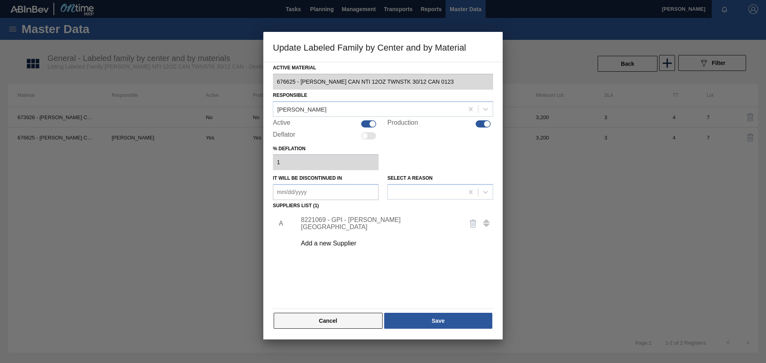
click at [341, 325] on button "Cancel" at bounding box center [328, 321] width 109 height 16
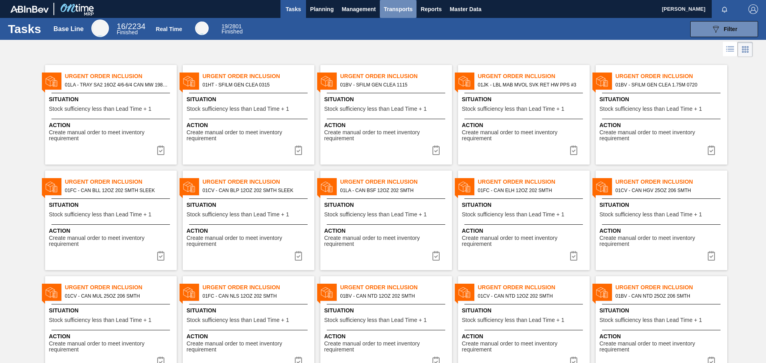
click at [411, 9] on span "Transports" at bounding box center [398, 9] width 29 height 10
click at [395, 26] on li "Load Composition" at bounding box center [403, 27] width 67 height 13
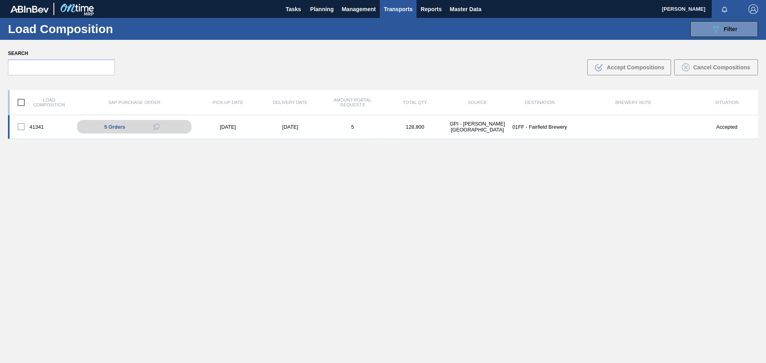
click at [307, 127] on div "[DATE]" at bounding box center [290, 127] width 62 height 6
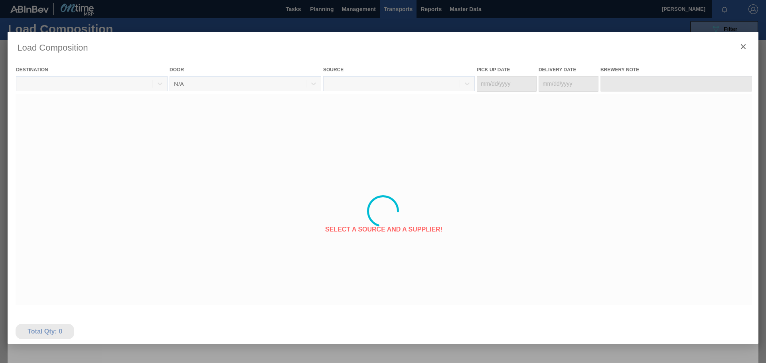
type Date "[DATE]"
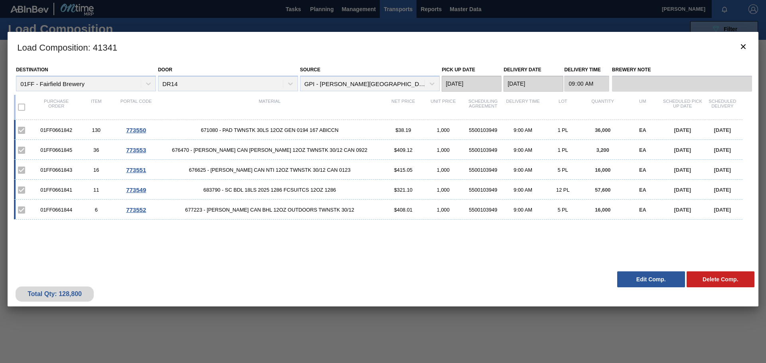
click at [285, 169] on span "676625 - [PERSON_NAME] CAN NTI 12OZ TWNSTK 30/12 CAN 0123" at bounding box center [269, 170] width 227 height 6
click at [303, 173] on div "01FF0661843 16 773551 676625 - [PERSON_NAME] CAN NTI 12OZ TWNSTK 30/12 CAN 0123…" at bounding box center [378, 170] width 728 height 20
click at [197, 169] on span "676625 - [PERSON_NAME] CAN NTI 12OZ TWNSTK 30/12 CAN 0123" at bounding box center [269, 170] width 227 height 6
click at [138, 170] on span "773551" at bounding box center [136, 170] width 20 height 7
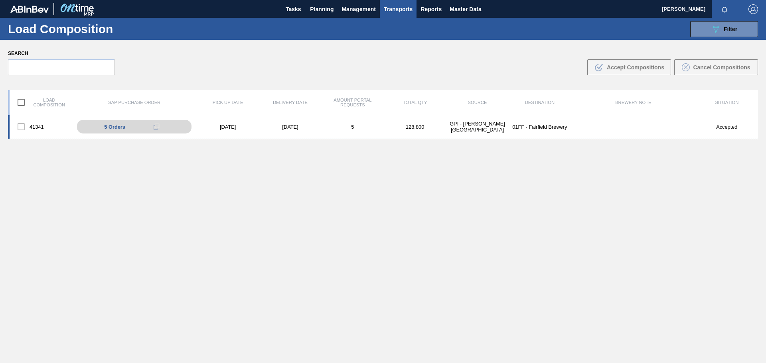
click at [317, 132] on div "41341 5 Orders 01FF0661841 - 11 01FF0661842 - 130 01FF0661843 - 16 01FF0661844 …" at bounding box center [383, 127] width 750 height 24
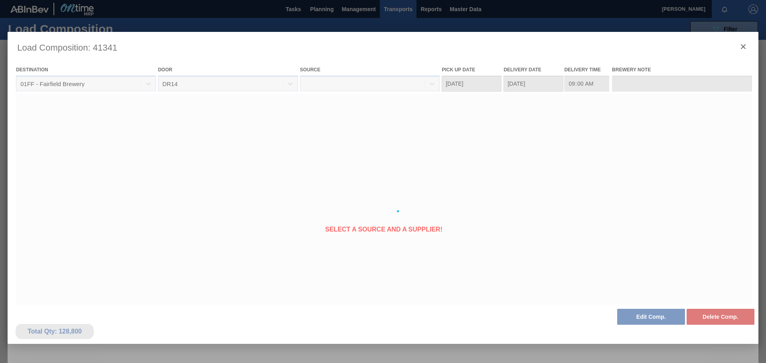
type Date "[DATE]"
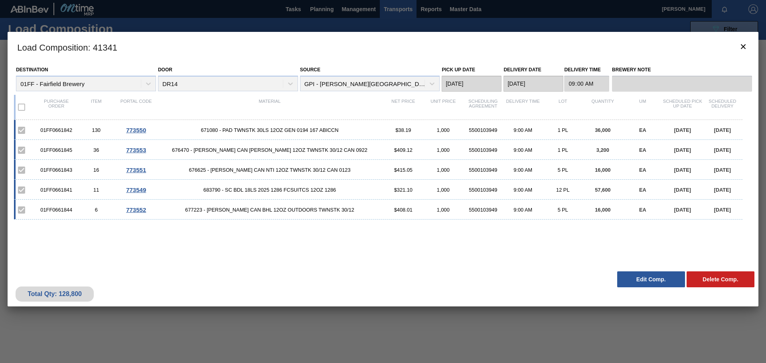
click at [135, 152] on span "773553" at bounding box center [136, 150] width 20 height 7
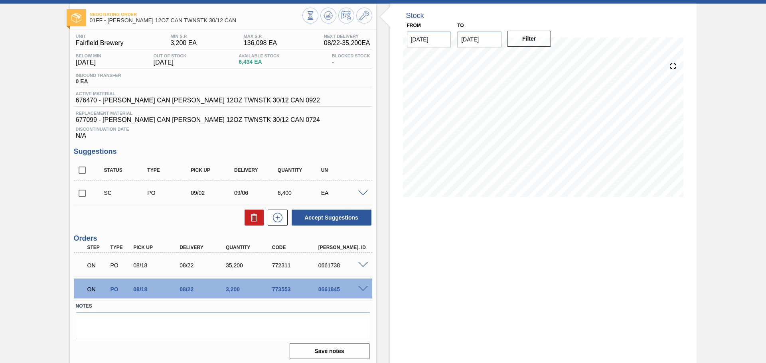
scroll to position [39, 0]
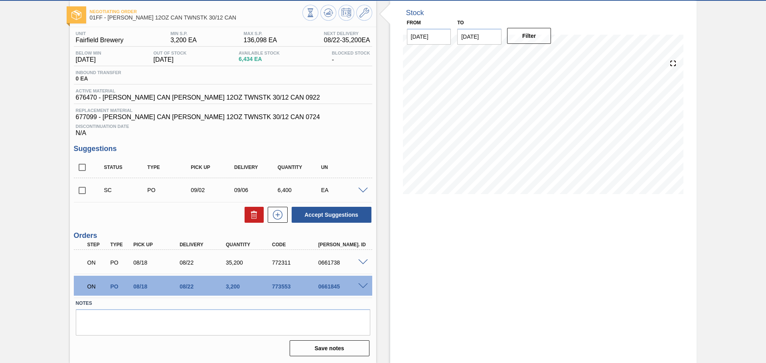
click at [348, 261] on div "0661738" at bounding box center [342, 263] width 52 height 6
click at [359, 261] on span at bounding box center [363, 263] width 10 height 6
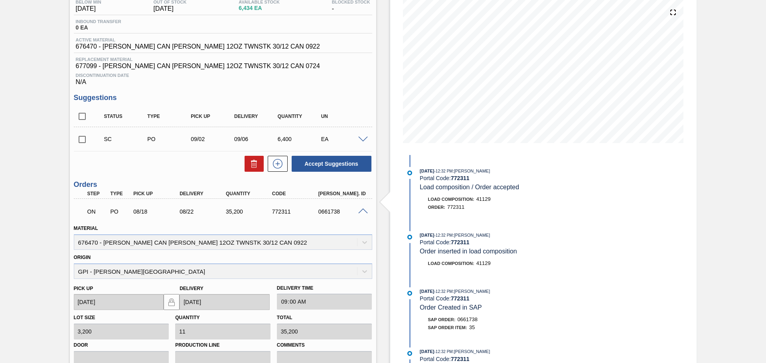
scroll to position [119, 0]
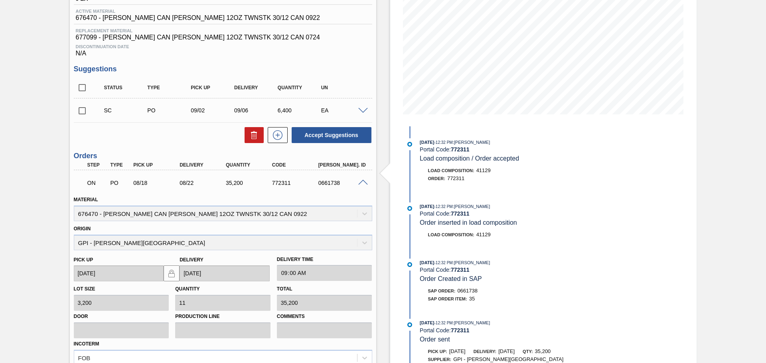
click at [358, 183] on span at bounding box center [363, 183] width 10 height 6
